Goal: Contribute content

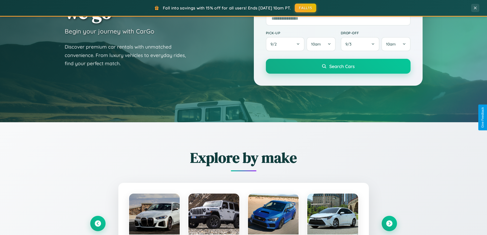
scroll to position [220, 0]
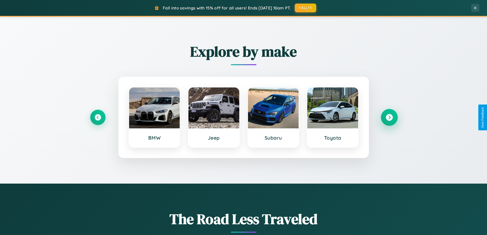
click at [389, 117] on icon at bounding box center [389, 117] width 7 height 7
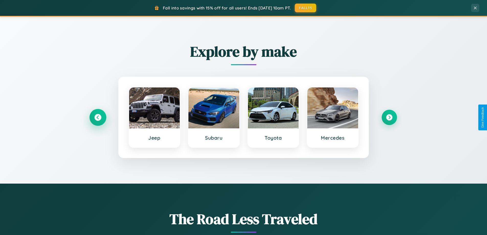
click at [98, 117] on icon at bounding box center [97, 117] width 7 height 7
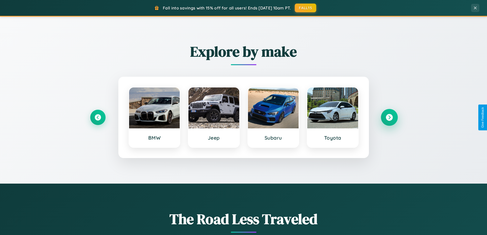
click at [389, 117] on icon at bounding box center [389, 117] width 7 height 7
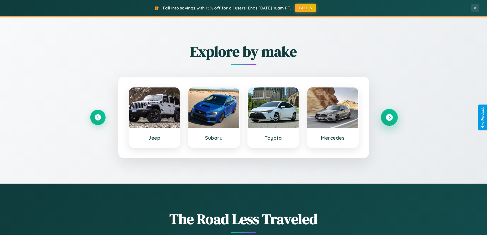
click at [389, 117] on icon at bounding box center [389, 117] width 7 height 7
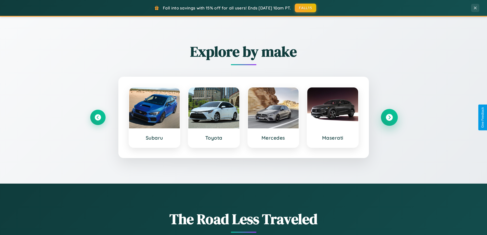
click at [389, 117] on icon at bounding box center [389, 117] width 7 height 7
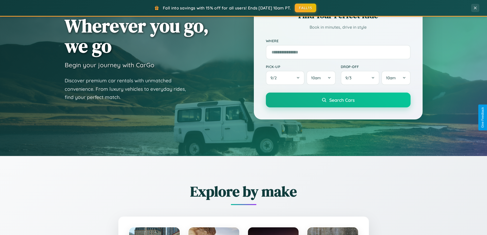
scroll to position [0, 0]
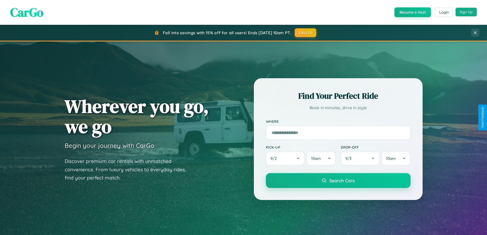
click at [466, 12] on button "Sign Up" at bounding box center [466, 12] width 21 height 9
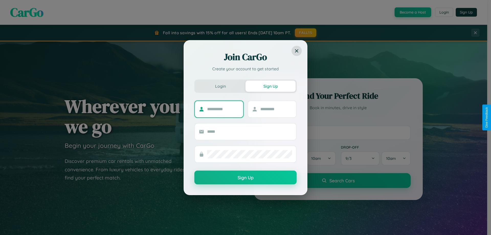
click at [223, 109] on input "text" at bounding box center [223, 109] width 32 height 8
type input "*******"
click at [276, 109] on input "text" at bounding box center [276, 109] width 32 height 8
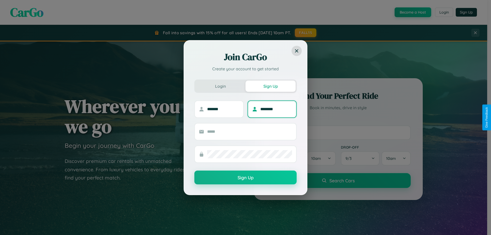
type input "********"
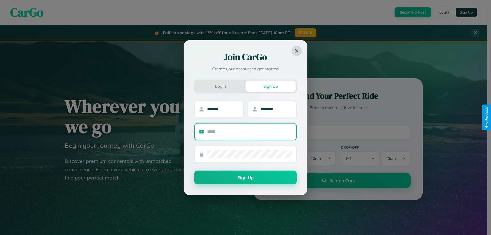
click at [250, 131] on input "text" at bounding box center [249, 132] width 85 height 8
type input "**********"
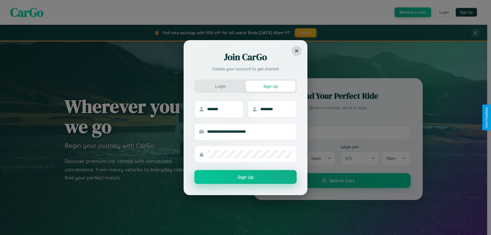
click at [245, 177] on button "Sign Up" at bounding box center [245, 177] width 102 height 14
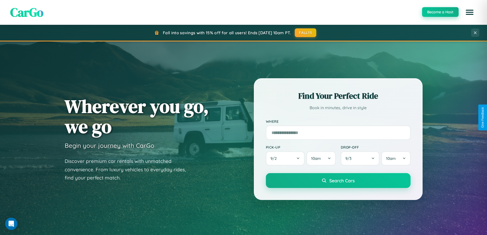
click at [440, 12] on button "Become a Host" at bounding box center [440, 12] width 37 height 10
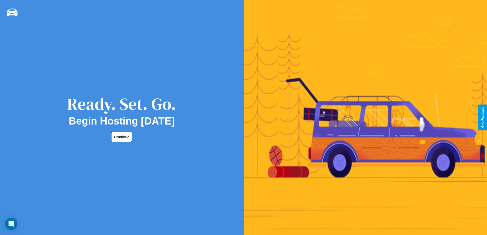
click at [121, 137] on button "Continue" at bounding box center [121, 137] width 21 height 10
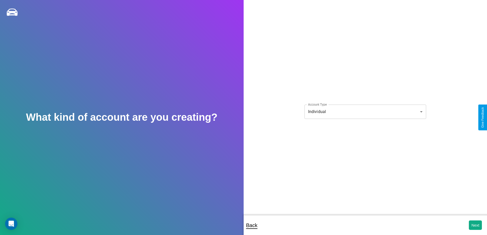
click at [365, 111] on body "**********" at bounding box center [243, 121] width 487 height 242
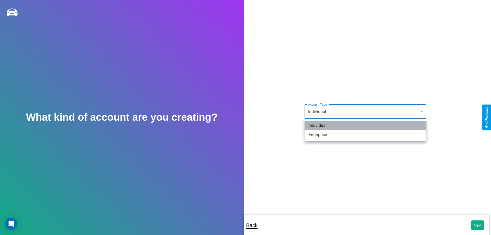
click at [365, 126] on li "Individual" at bounding box center [365, 125] width 122 height 9
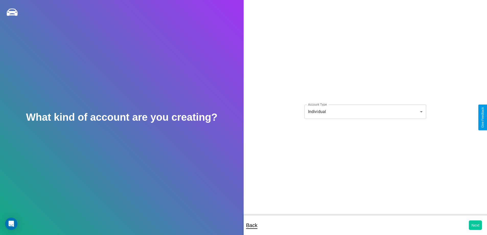
click at [475, 225] on button "Next" at bounding box center [475, 224] width 13 height 9
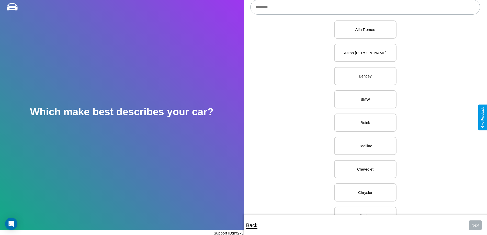
scroll to position [198, 0]
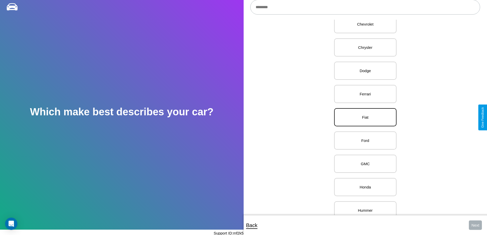
click at [363, 117] on p "Fiat" at bounding box center [365, 117] width 51 height 7
click at [475, 225] on button "Next" at bounding box center [475, 224] width 13 height 9
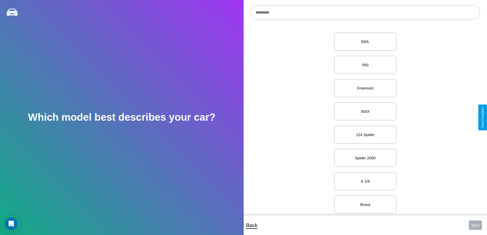
scroll to position [59, 0]
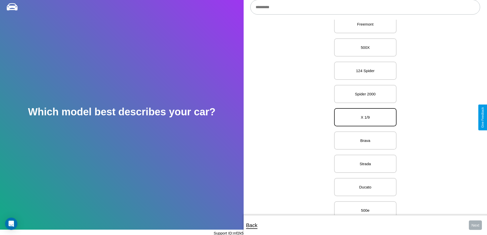
click at [363, 117] on p "X 1/9" at bounding box center [365, 117] width 51 height 7
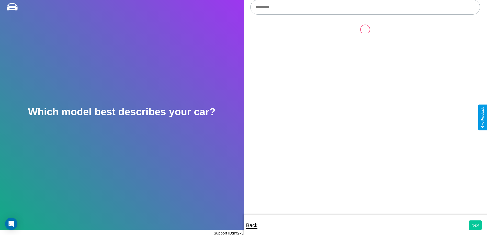
scroll to position [0, 0]
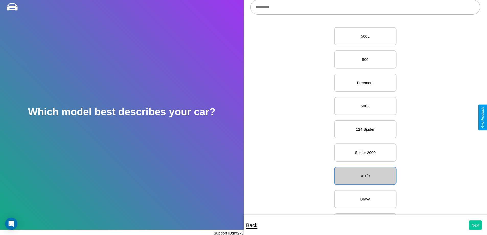
click at [475, 225] on button "Next" at bounding box center [475, 224] width 13 height 9
